Goal: Task Accomplishment & Management: Manage account settings

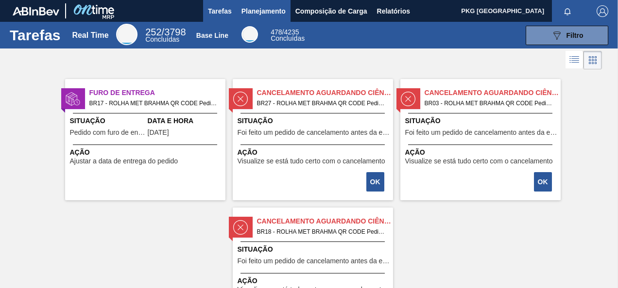
click at [258, 14] on span "Planejamento" at bounding box center [263, 11] width 44 height 12
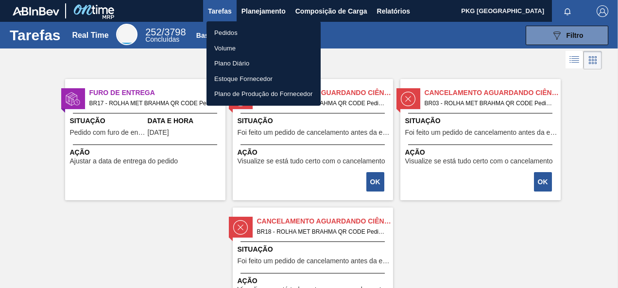
click at [233, 29] on li "Pedidos" at bounding box center [263, 33] width 114 height 16
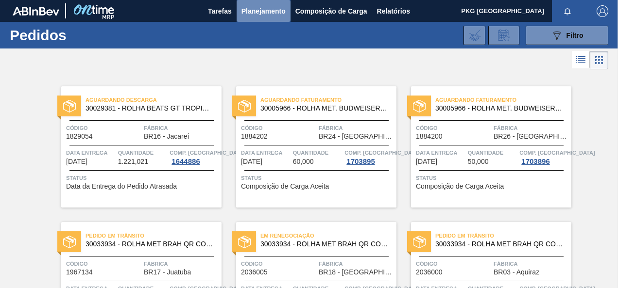
click at [283, 9] on span "Planejamento" at bounding box center [263, 11] width 44 height 12
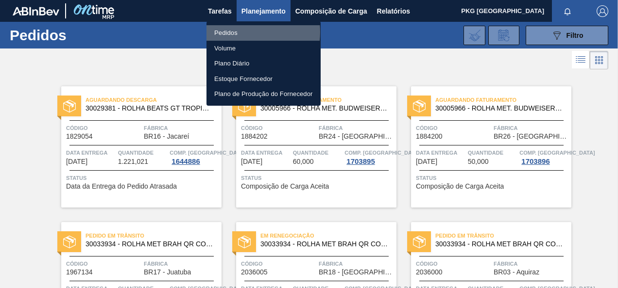
click at [237, 32] on li "Pedidos" at bounding box center [263, 33] width 114 height 16
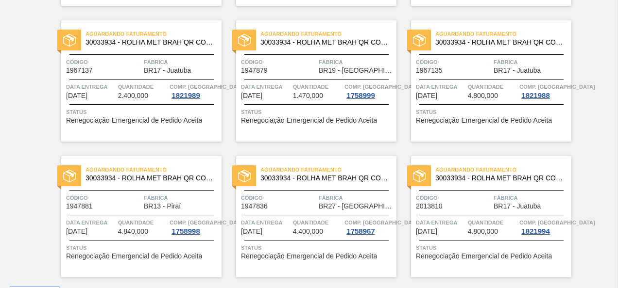
scroll to position [1586, 0]
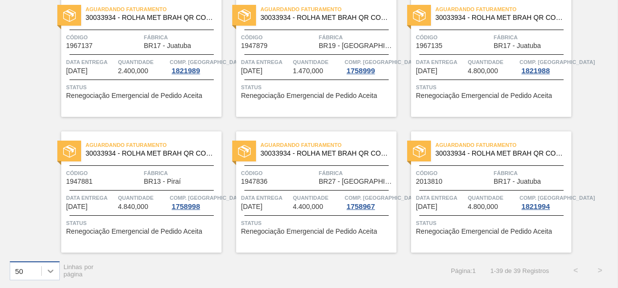
click at [50, 268] on icon at bounding box center [51, 272] width 10 height 10
click at [45, 245] on div "100" at bounding box center [35, 247] width 50 height 18
